Goal: Information Seeking & Learning: Check status

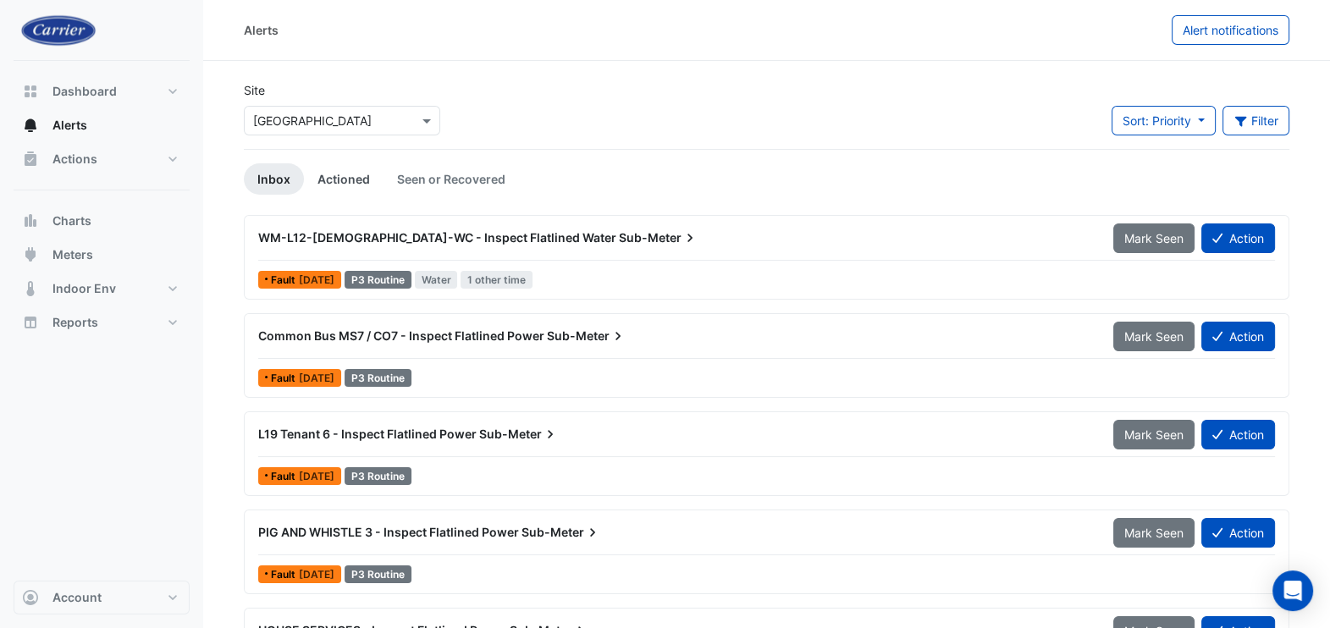
click at [335, 178] on link "Actioned" at bounding box center [344, 178] width 80 height 31
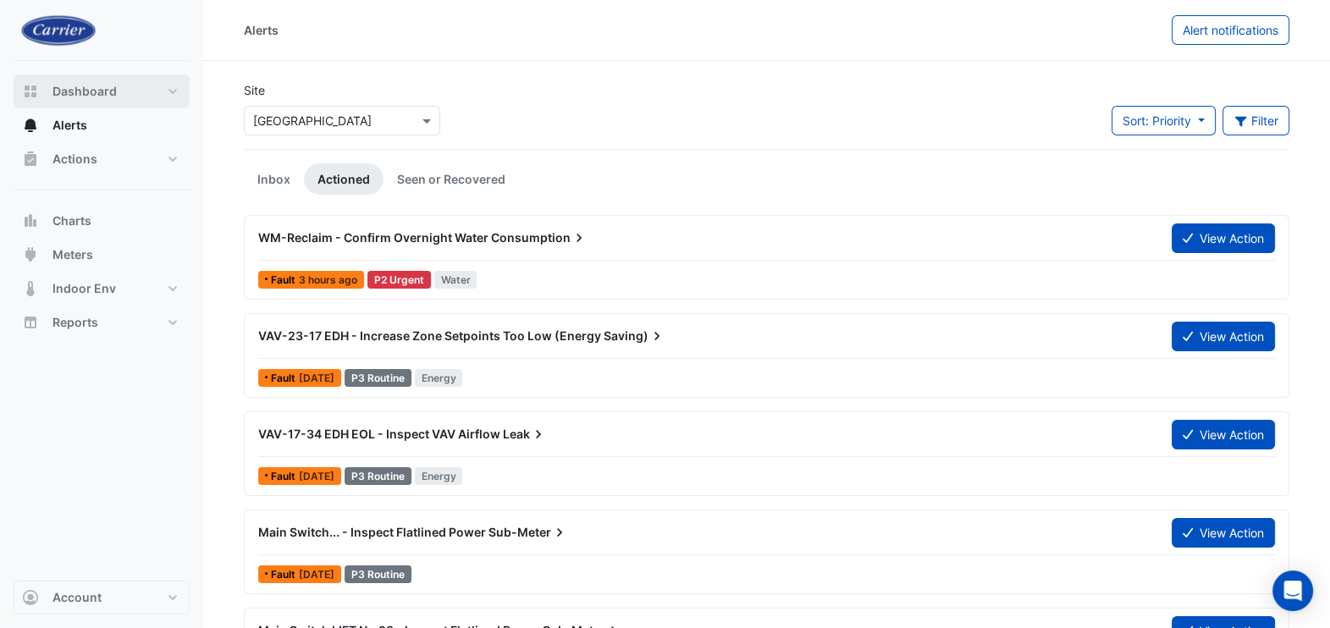
click at [103, 95] on span "Dashboard" at bounding box center [84, 91] width 64 height 17
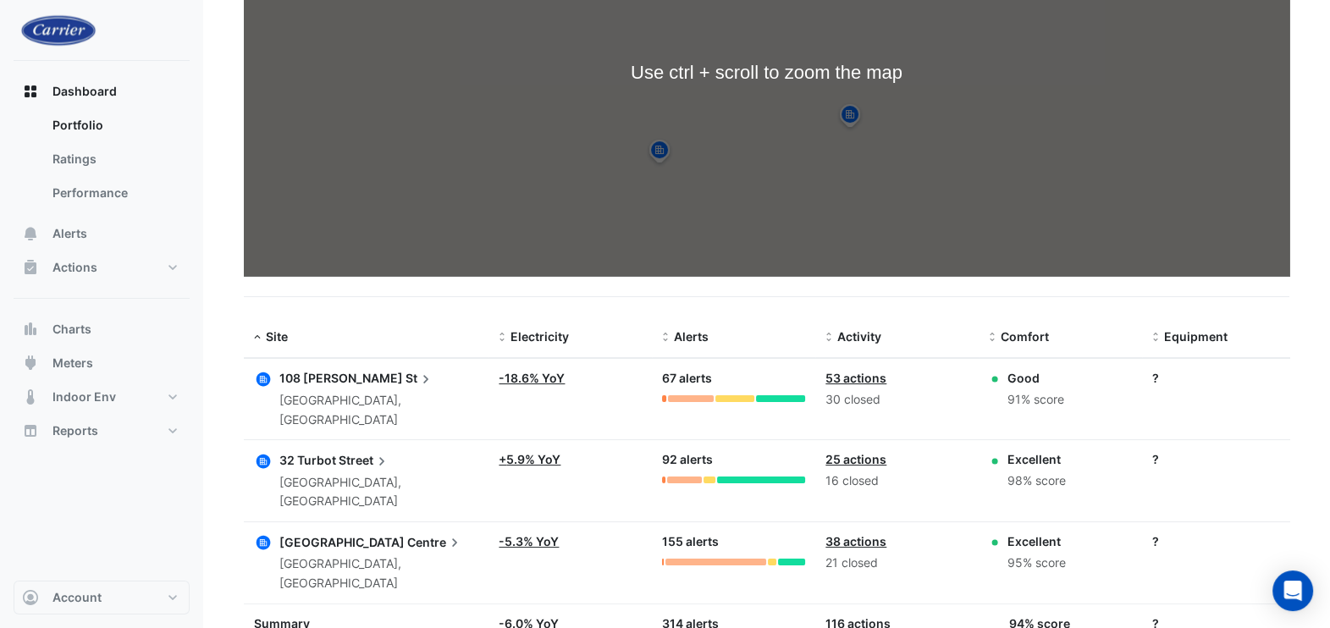
scroll to position [293, 0]
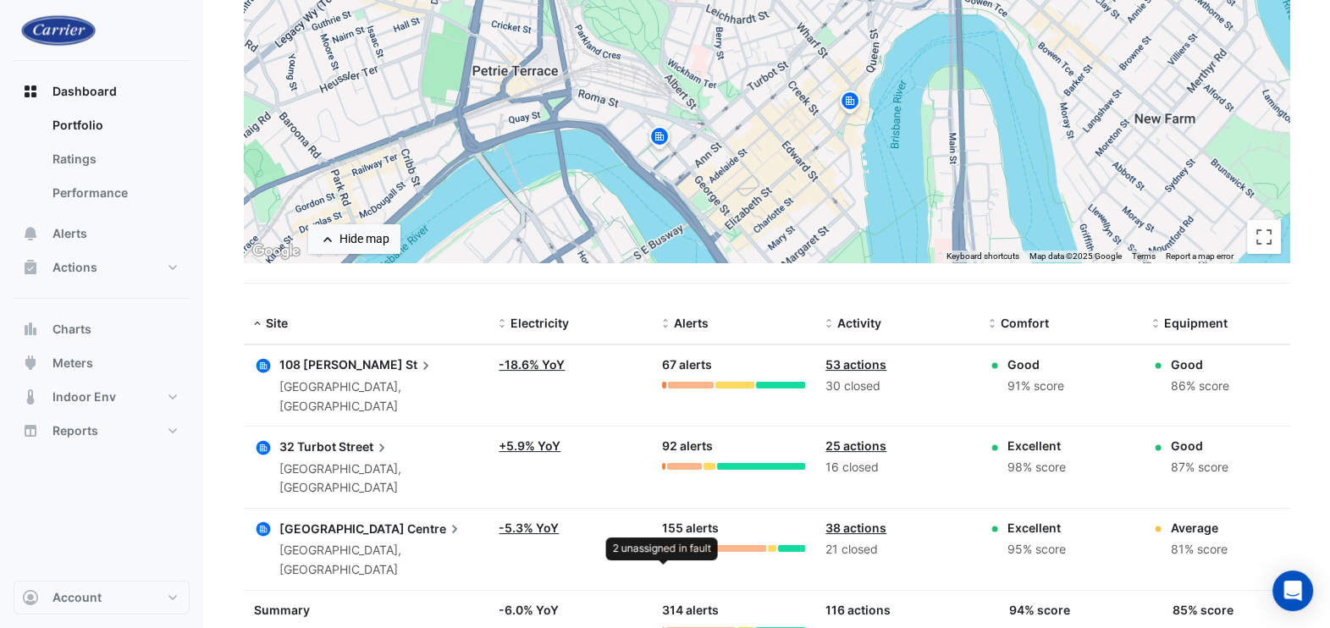
click at [663, 545] on div at bounding box center [663, 548] width 2 height 7
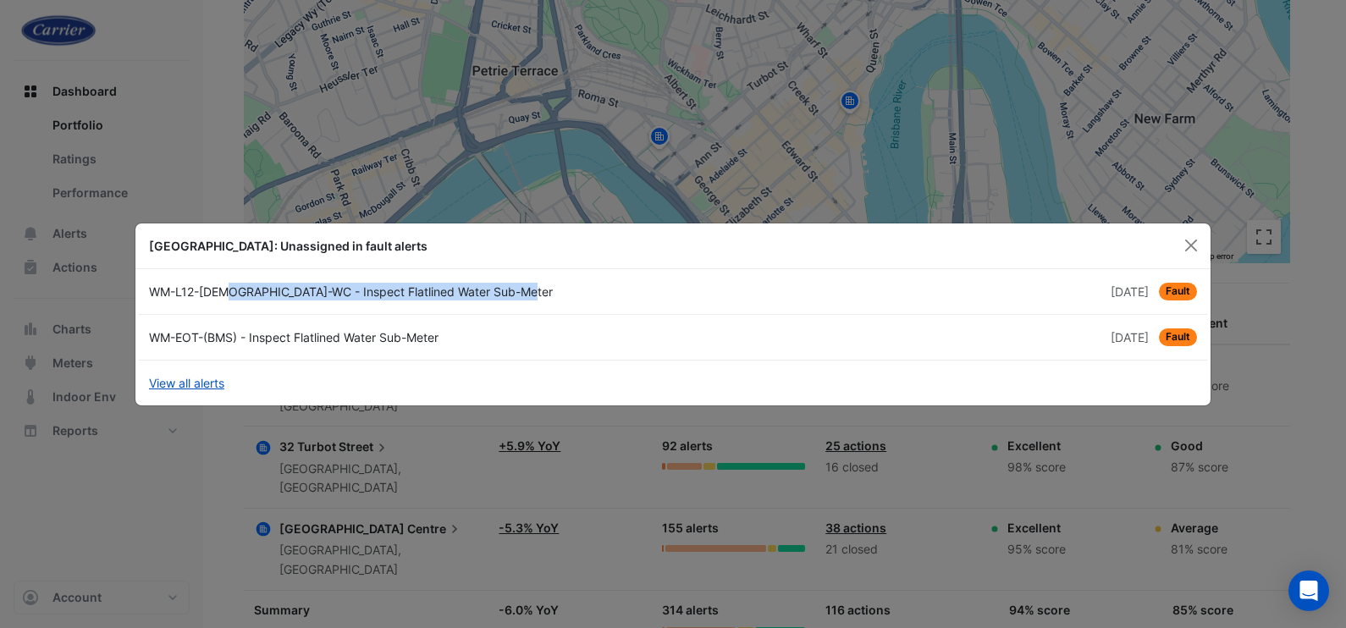
drag, startPoint x: 455, startPoint y: 295, endPoint x: 142, endPoint y: 284, distance: 312.6
click at [142, 284] on div "WM-L12-[DEMOGRAPHIC_DATA]-WC - Inspect Flatlined Water Sub-Meter" at bounding box center [406, 292] width 534 height 18
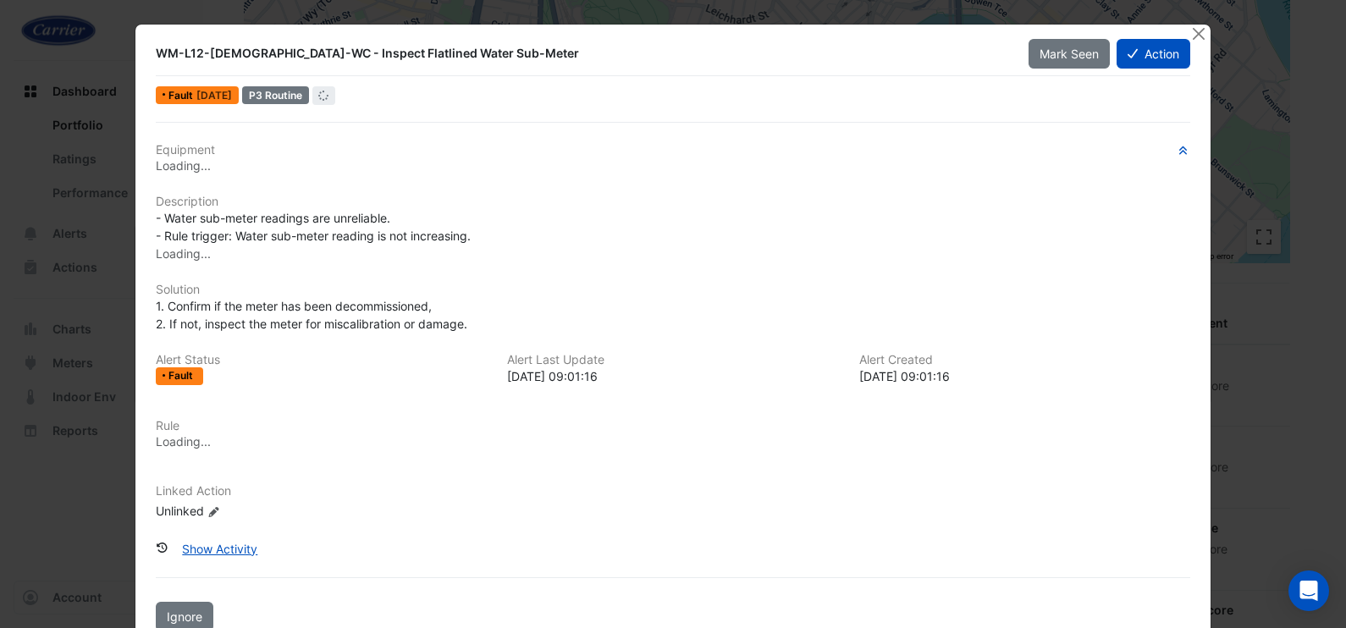
copy div "WM-L12-[DEMOGRAPHIC_DATA]-WC - Inspect Flatlined Water Sub-Meter"
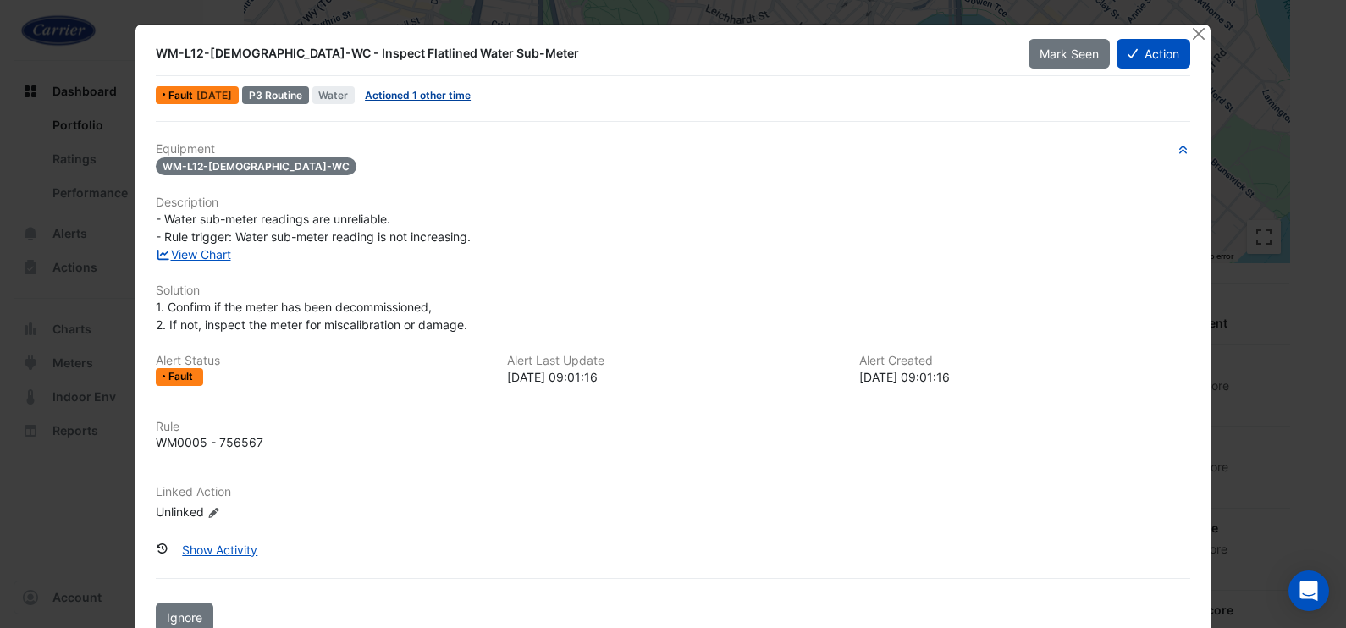
click at [452, 92] on link "Actioned 1 other time" at bounding box center [418, 95] width 106 height 13
click at [1189, 29] on button "Close" at bounding box center [1198, 34] width 18 height 18
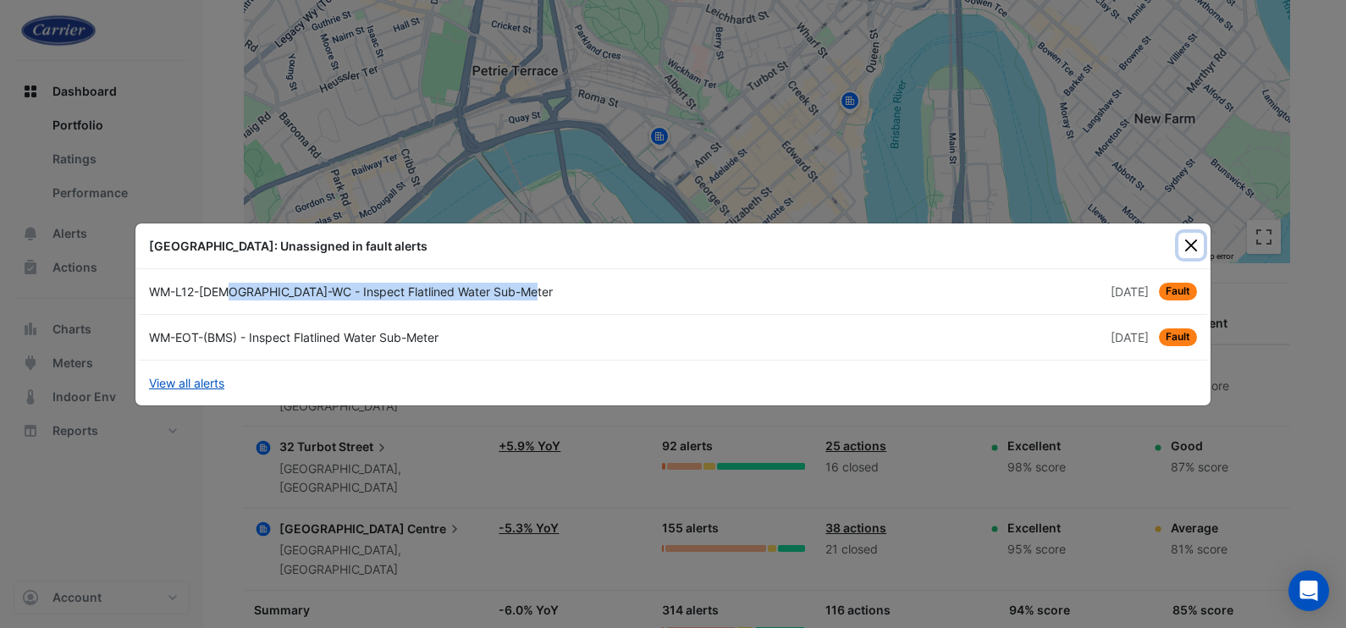
click at [1196, 250] on button "Close" at bounding box center [1190, 245] width 25 height 25
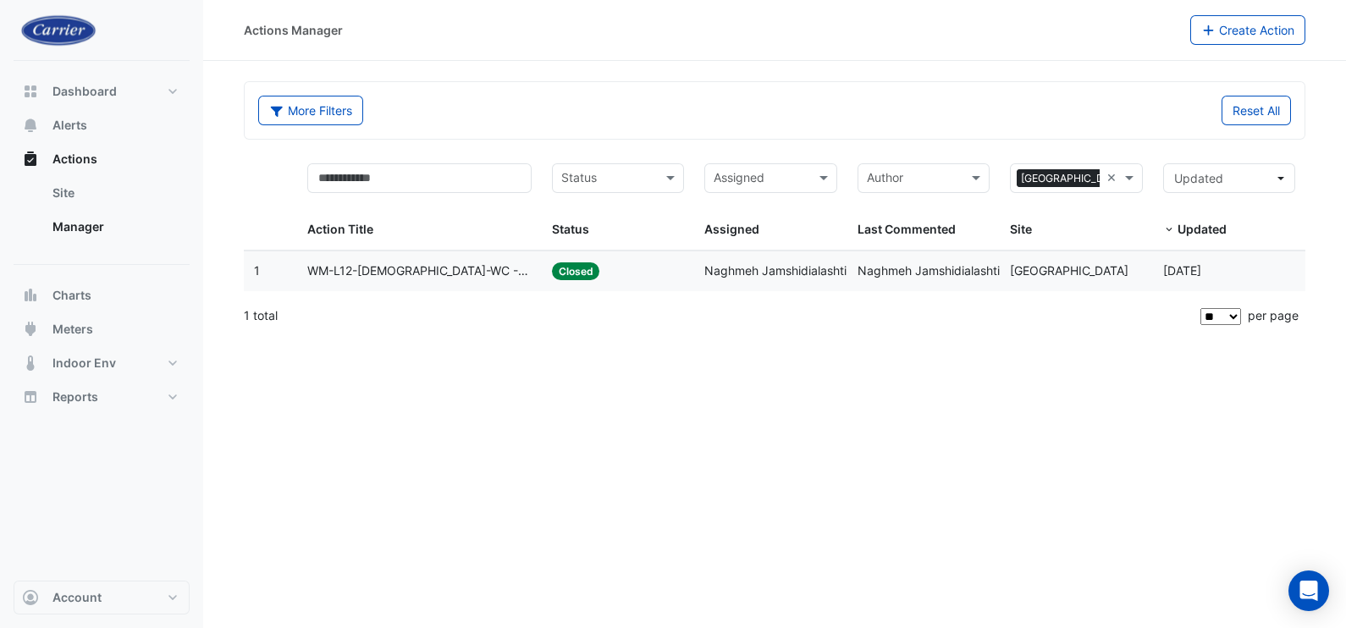
click at [471, 267] on span "WM-L12-[DEMOGRAPHIC_DATA]-WC - Inspect Flatlined Water Sub-Meter" at bounding box center [419, 271] width 224 height 19
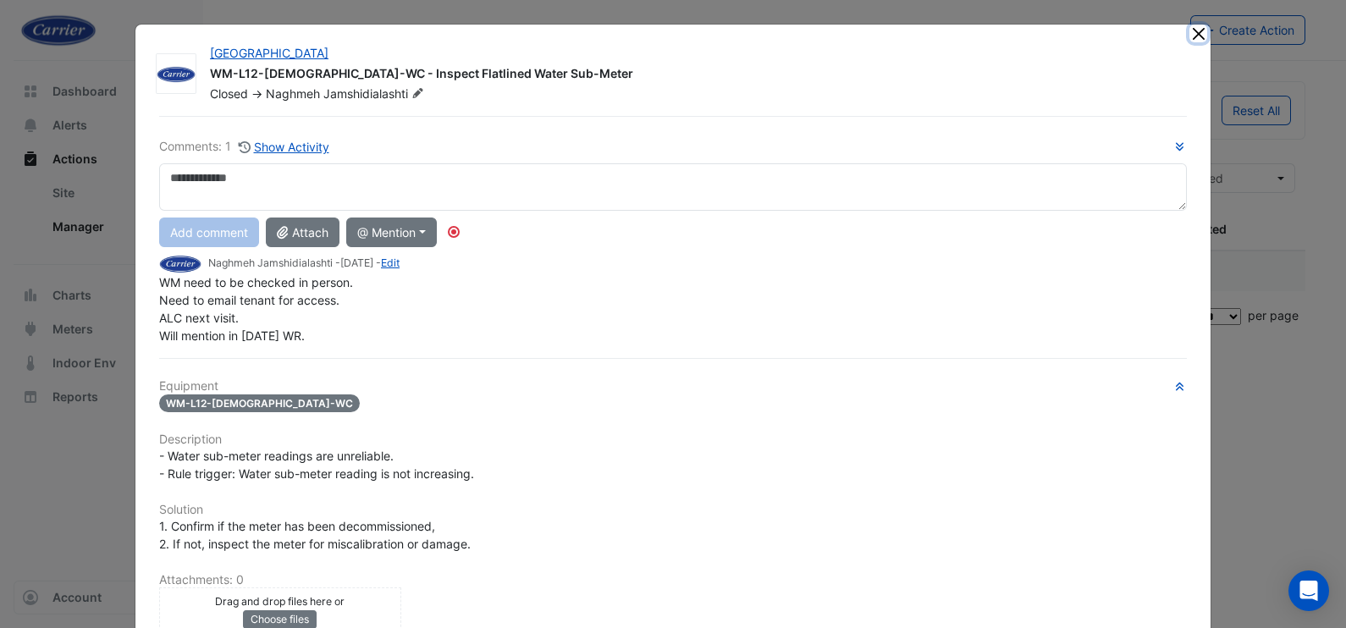
click at [1189, 38] on button "Close" at bounding box center [1198, 34] width 18 height 18
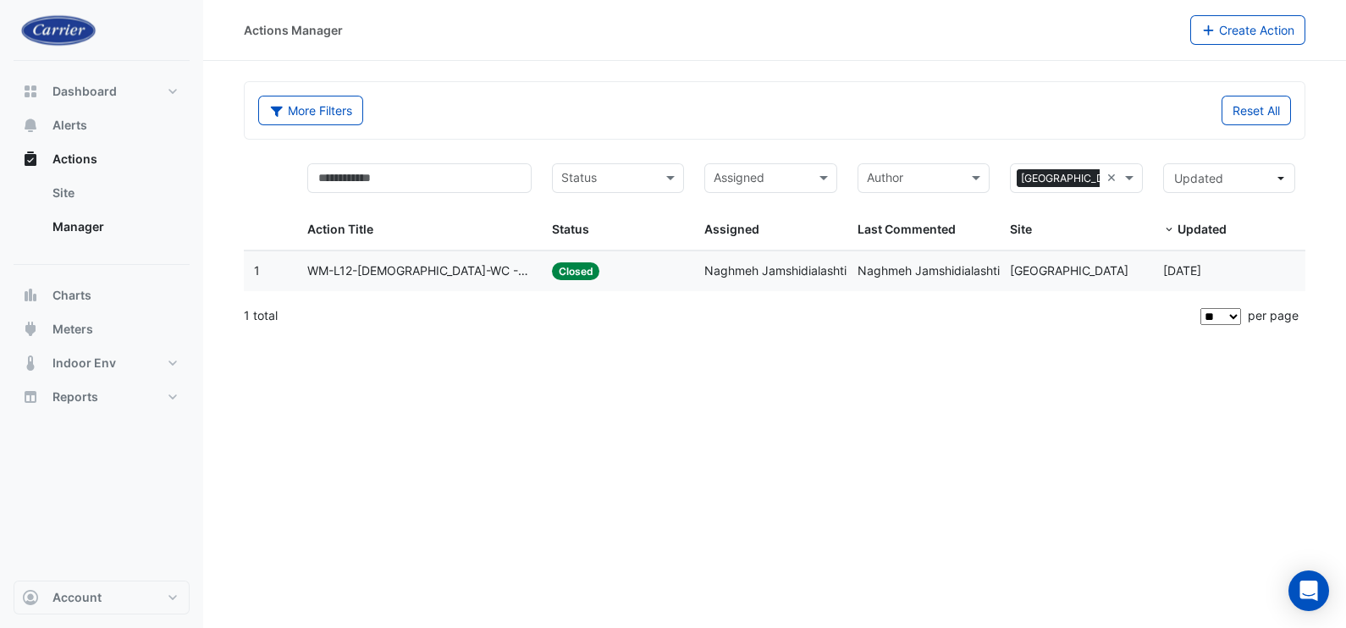
click at [771, 415] on div "Actions Manager Create Action More Filters Reset All Status Assigned × Riversid…" at bounding box center [774, 314] width 1143 height 628
click at [856, 41] on div "Actions Manager" at bounding box center [717, 30] width 946 height 30
